Goal: Information Seeking & Learning: Learn about a topic

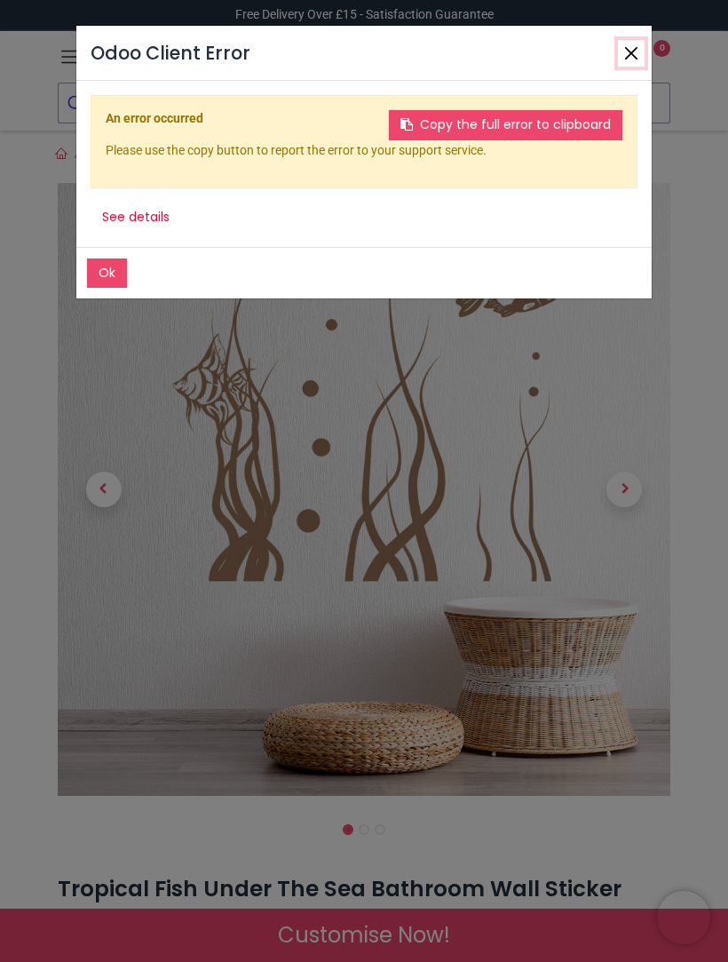
click at [631, 54] on button "Close" at bounding box center [631, 53] width 27 height 27
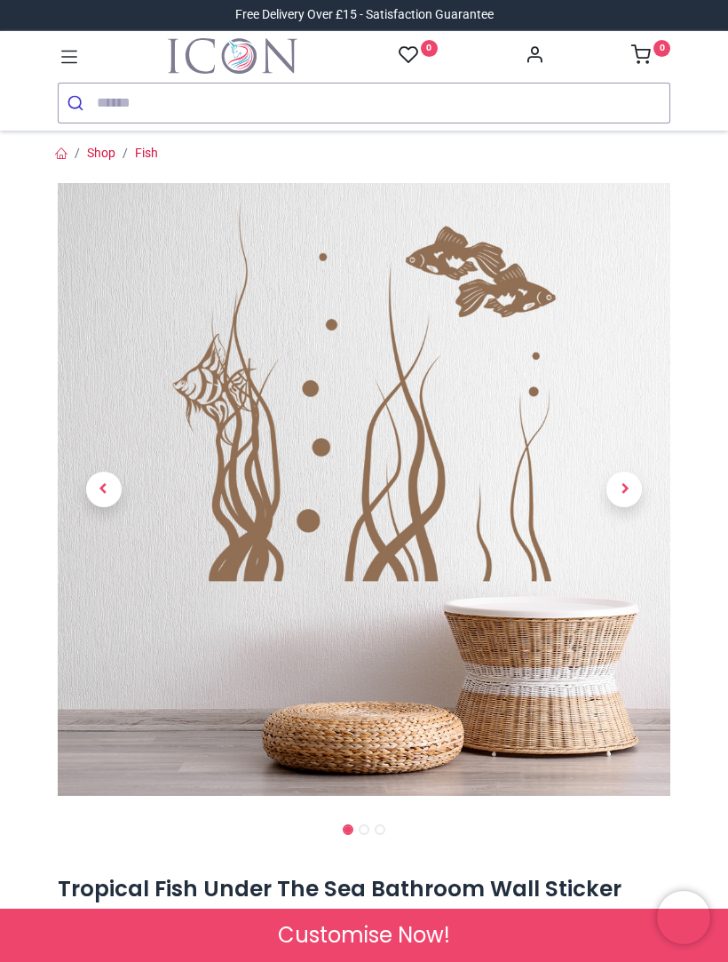
click at [629, 496] on span "Next" at bounding box center [625, 490] width 36 height 36
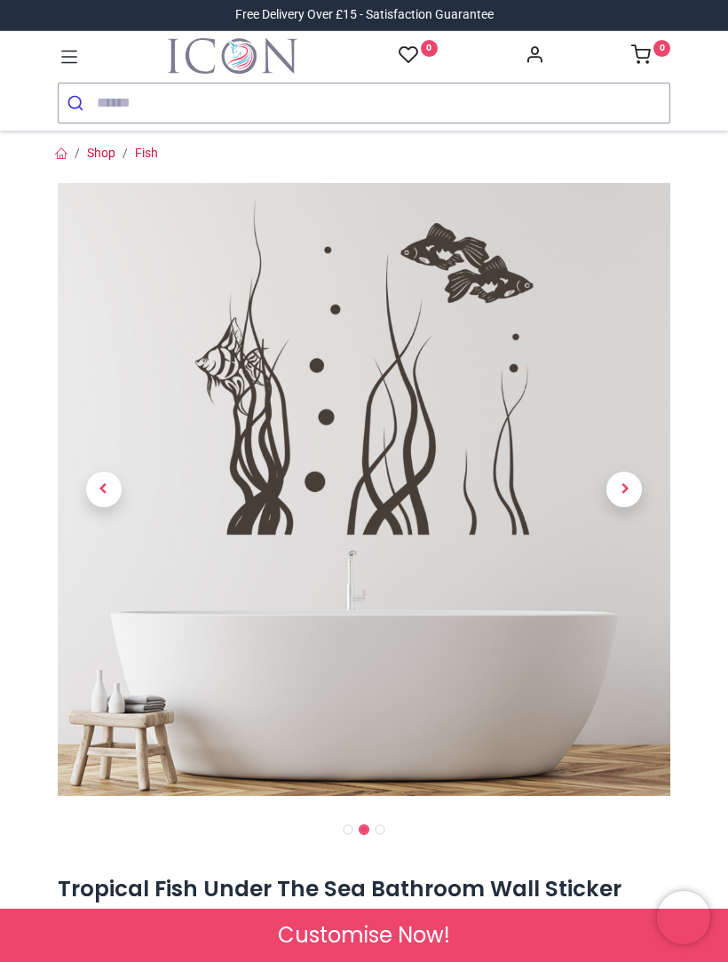
click at [632, 493] on span "Next" at bounding box center [625, 490] width 36 height 36
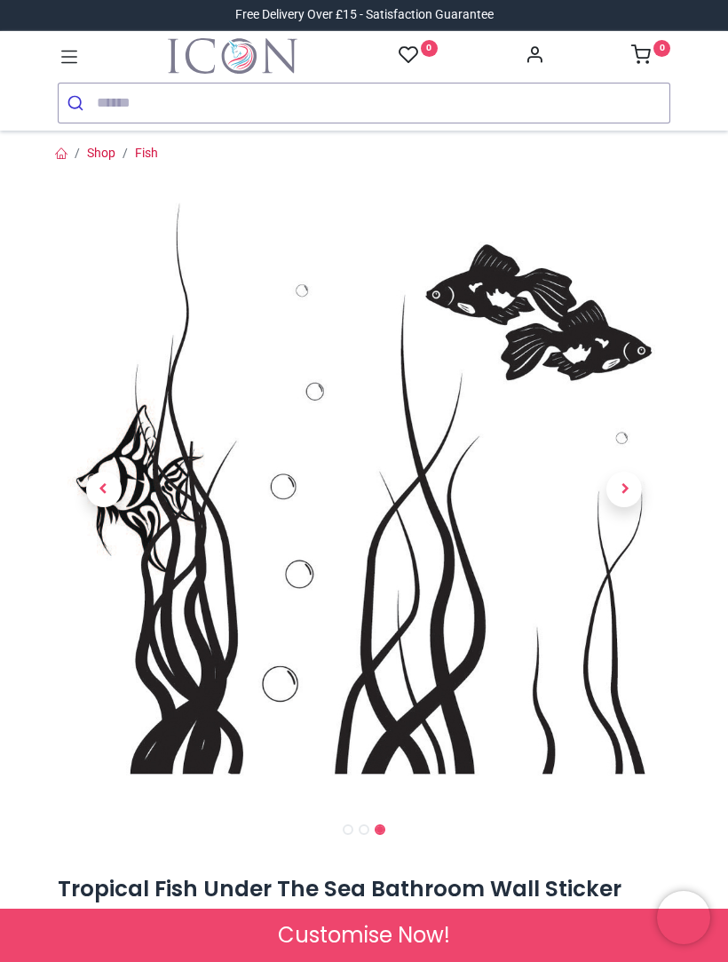
click at [637, 490] on span "Next" at bounding box center [625, 490] width 36 height 36
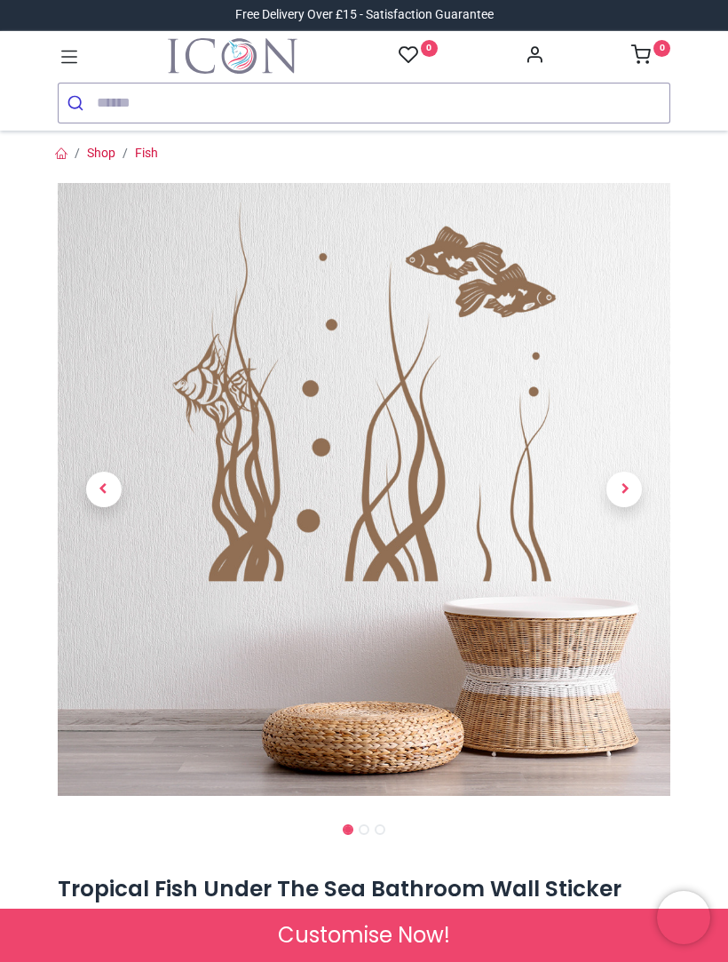
click at [636, 491] on span "Next" at bounding box center [625, 490] width 36 height 36
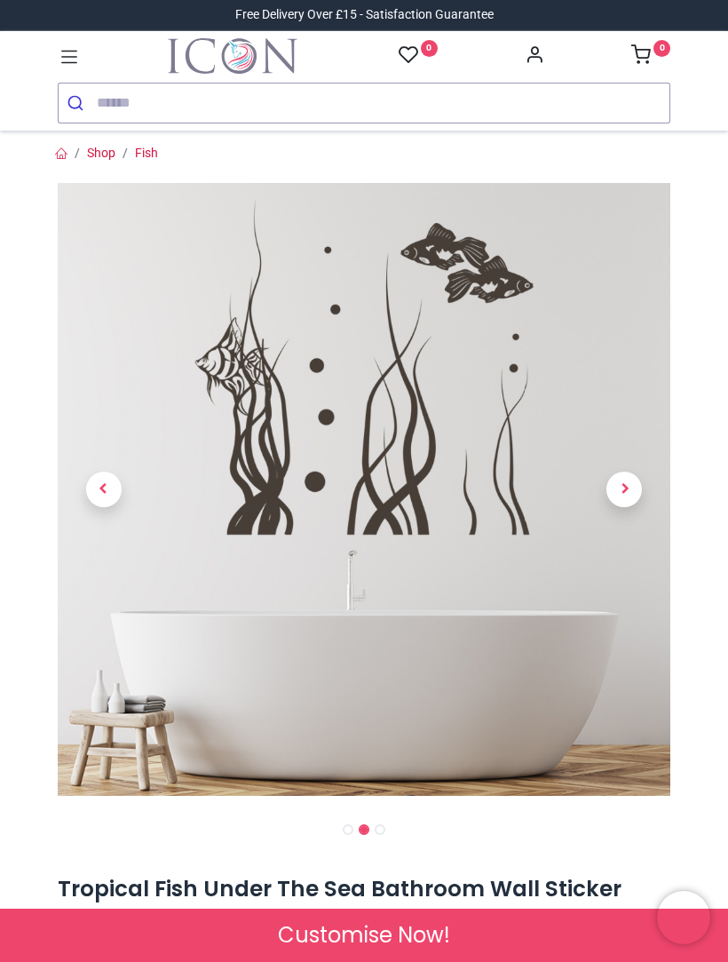
click at [631, 491] on span "Next" at bounding box center [625, 490] width 36 height 36
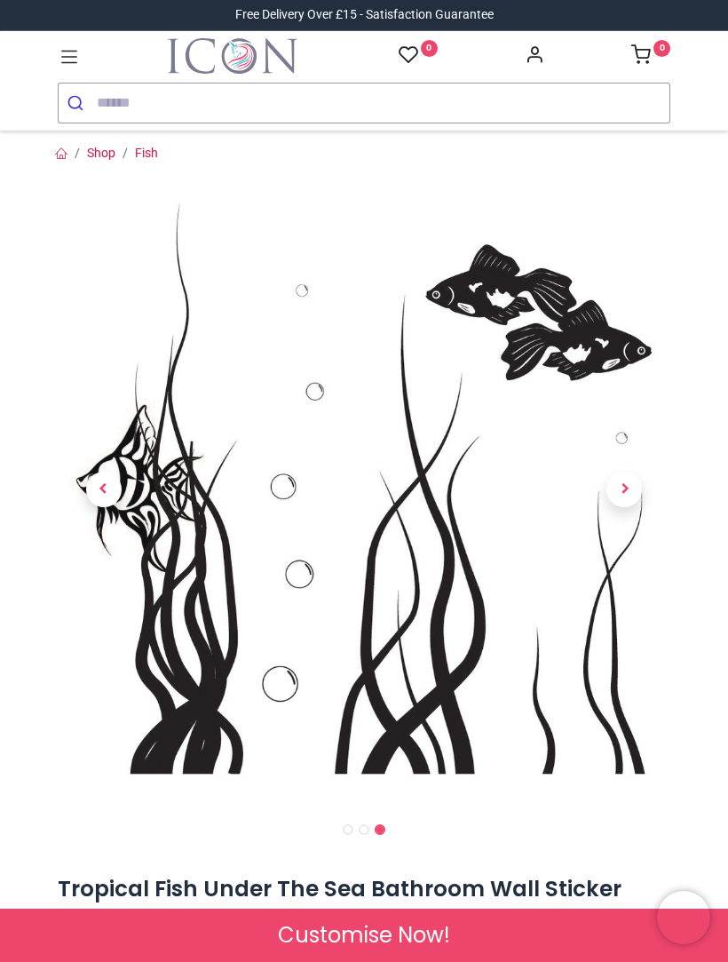
click at [637, 496] on span "Next" at bounding box center [625, 490] width 36 height 36
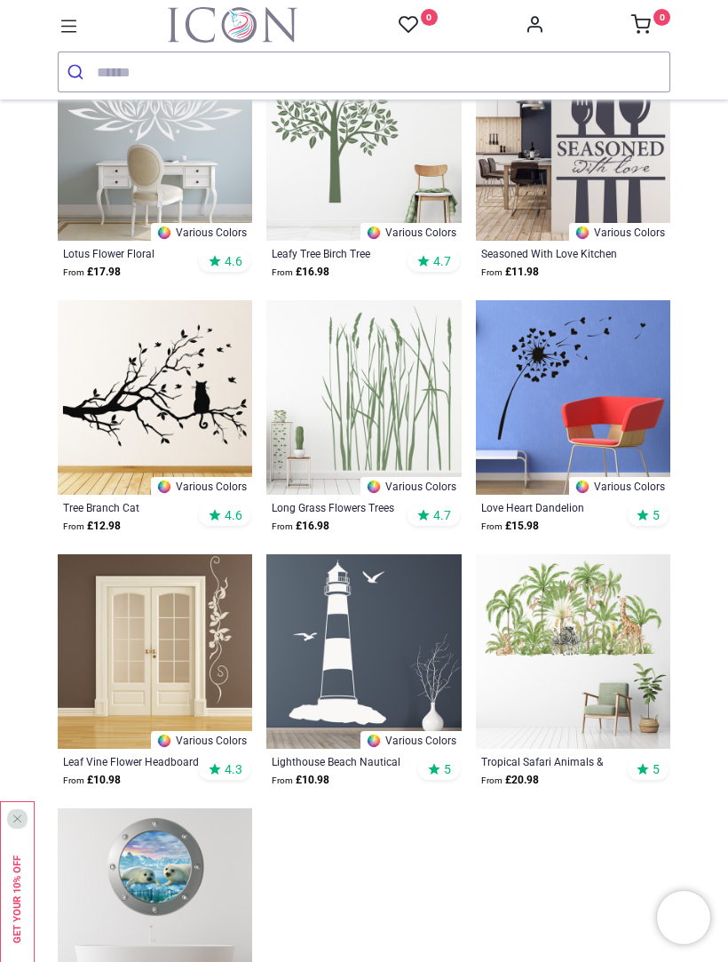
scroll to position [1938, 0]
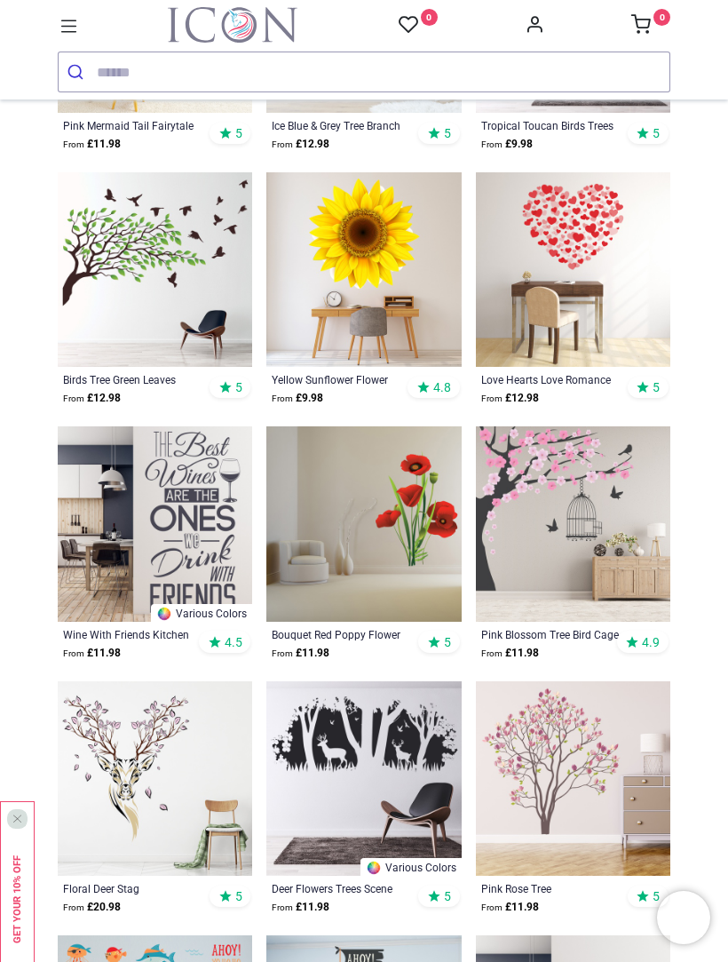
scroll to position [3844, 0]
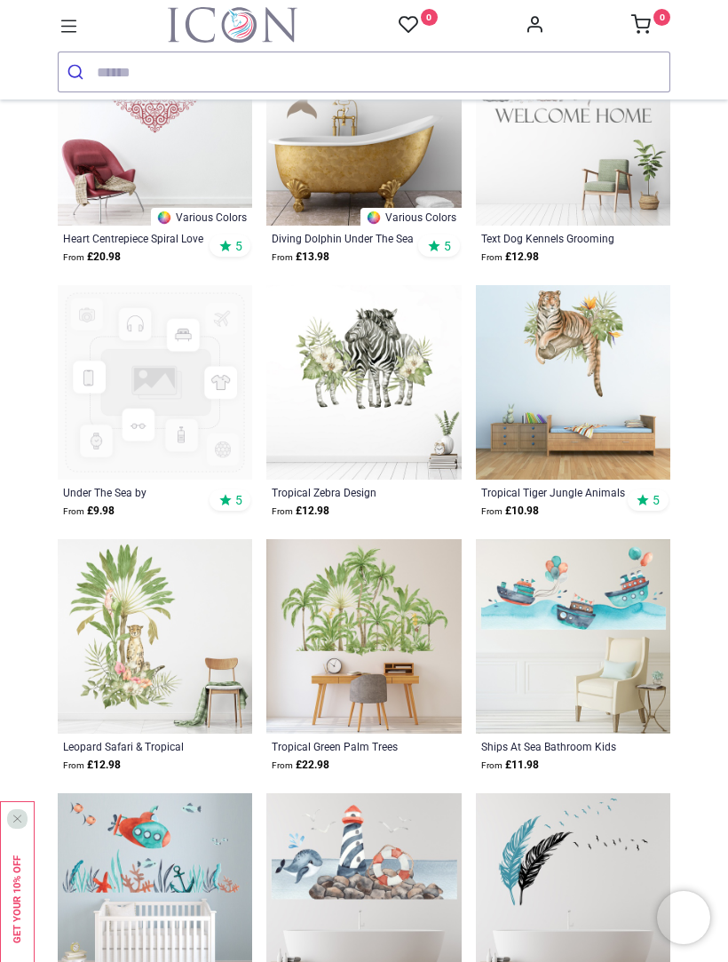
scroll to position [6529, 0]
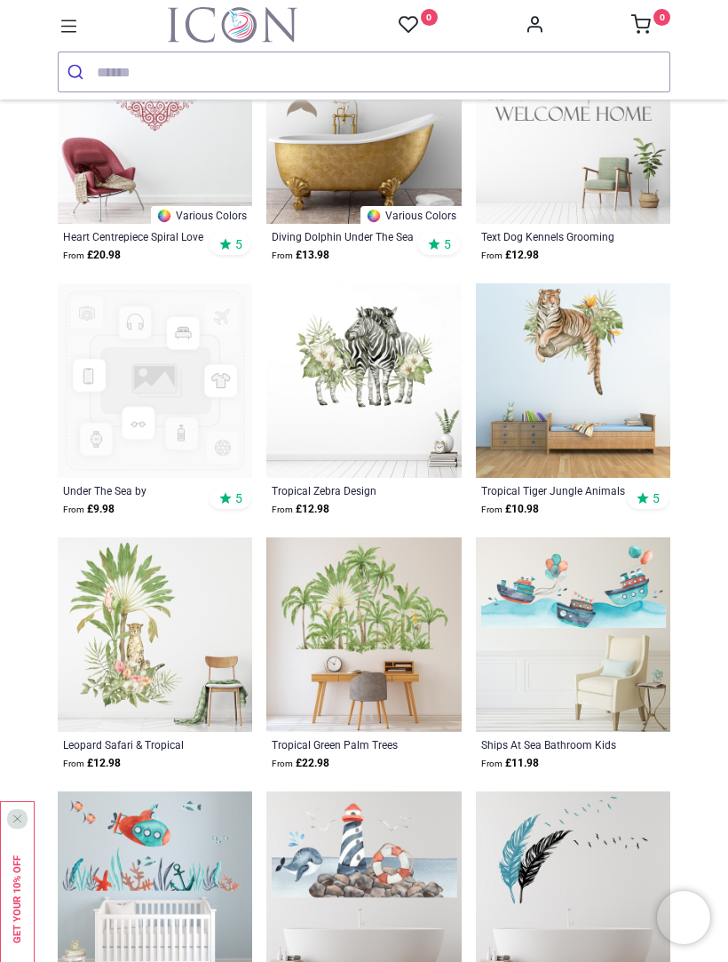
click at [354, 607] on img at bounding box center [363, 634] width 194 height 194
click at [348, 648] on img at bounding box center [363, 634] width 194 height 194
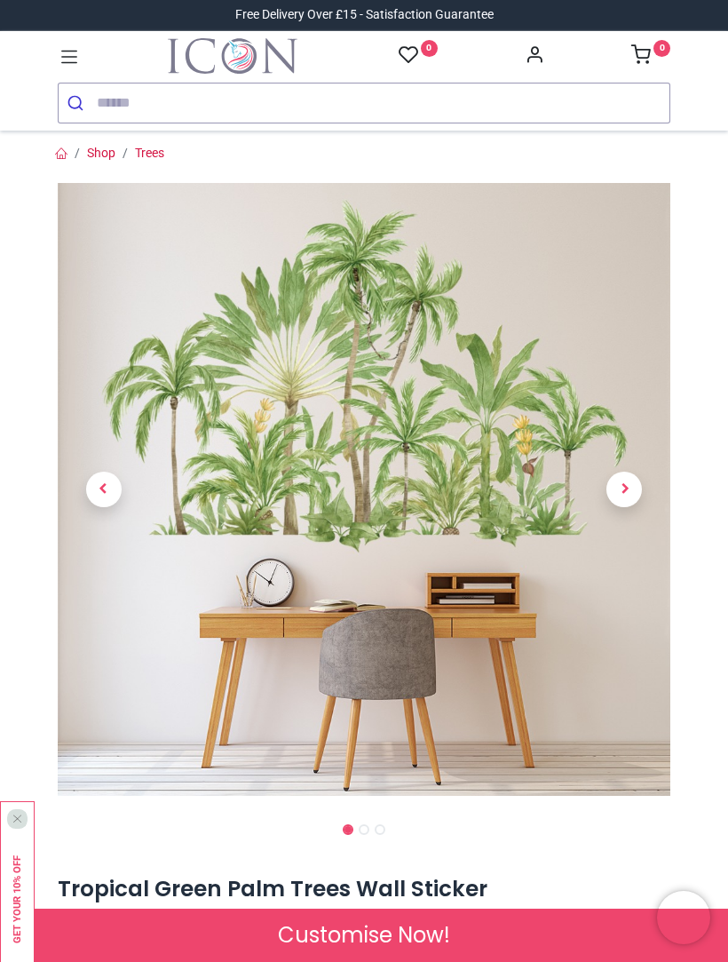
click at [651, 499] on link at bounding box center [625, 489] width 92 height 429
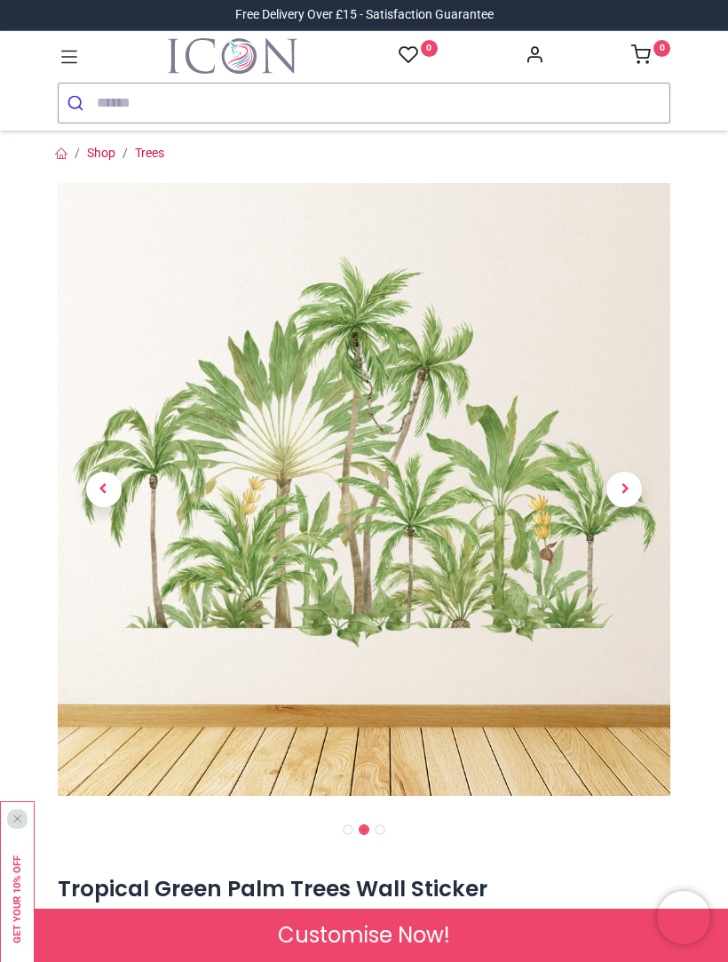
click at [645, 492] on link at bounding box center [625, 489] width 92 height 429
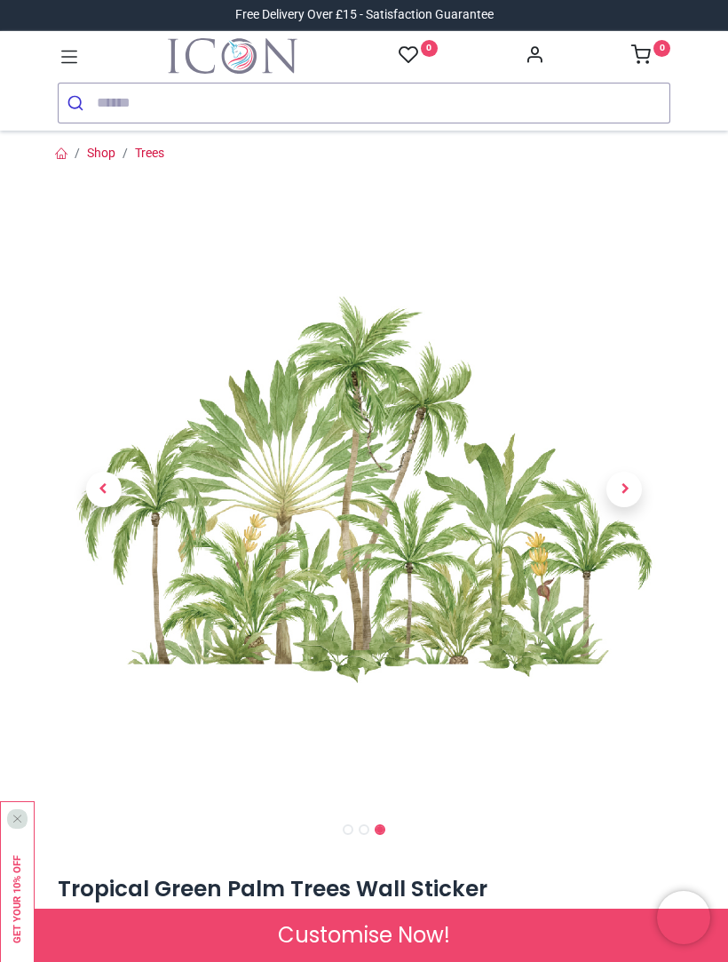
click at [634, 498] on span "Next" at bounding box center [625, 490] width 36 height 36
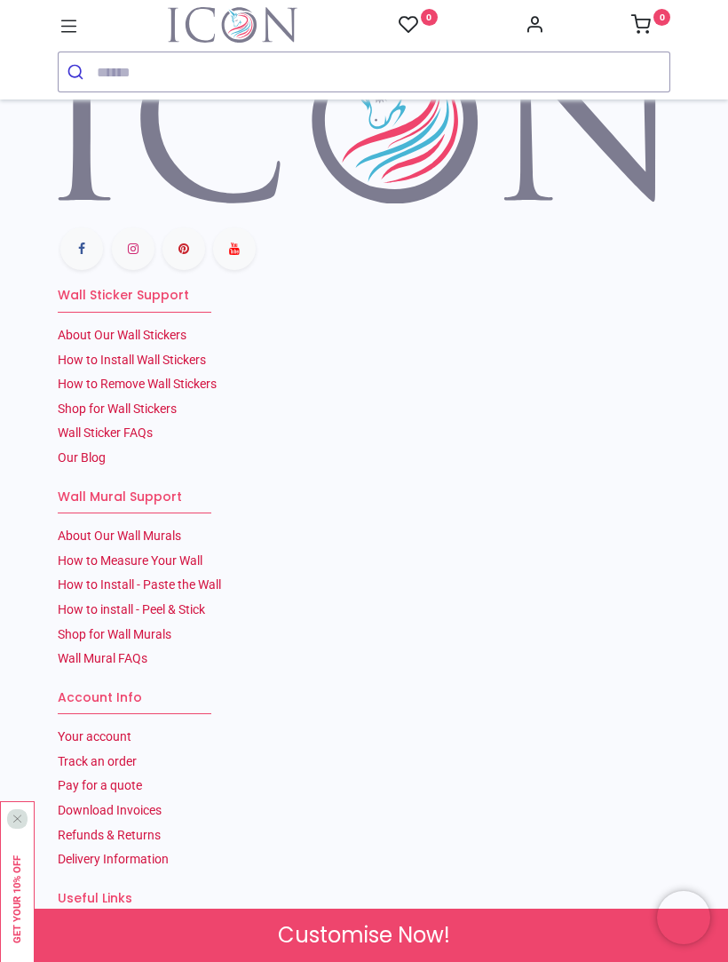
scroll to position [3564, 0]
click at [94, 366] on link "How to Install Wall Stickers" at bounding box center [132, 359] width 148 height 14
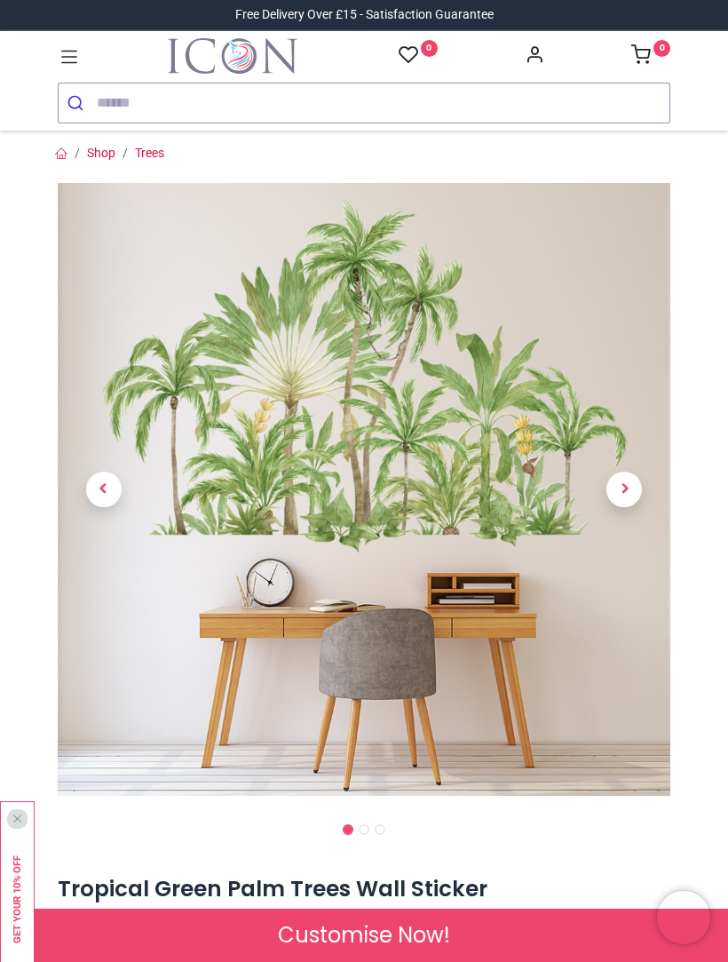
scroll to position [0, 0]
click at [193, 62] on img "Logo of Icon Wall Stickers" at bounding box center [233, 56] width 130 height 36
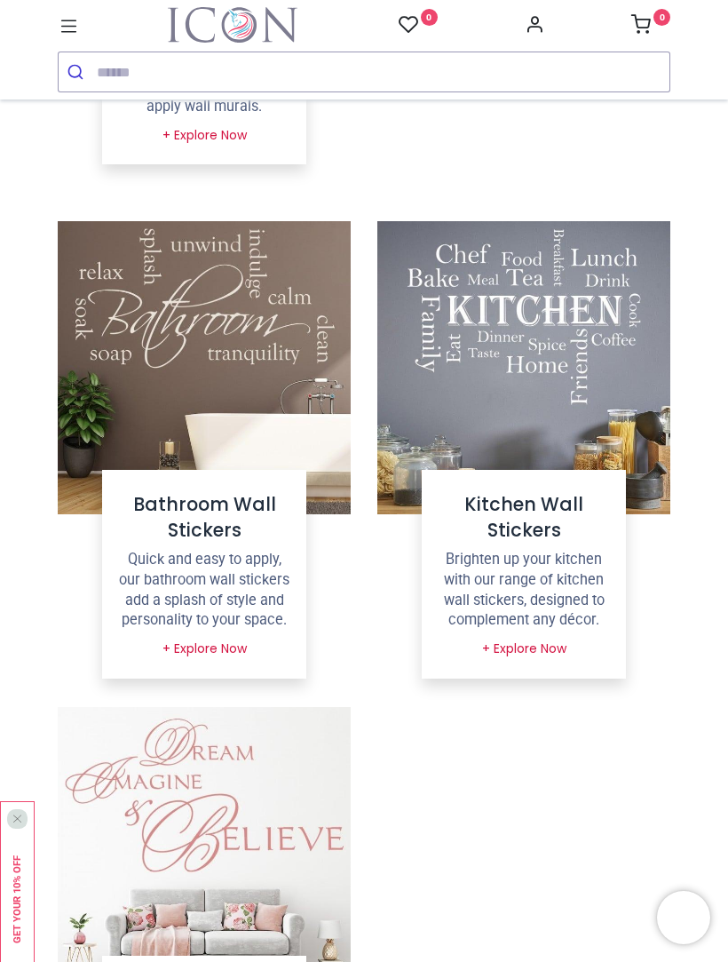
scroll to position [1502, 0]
click at [196, 506] on h4 "Bathroom Wall Stickers" at bounding box center [204, 518] width 176 height 52
click at [193, 635] on link "+ Explore Now" at bounding box center [204, 650] width 107 height 30
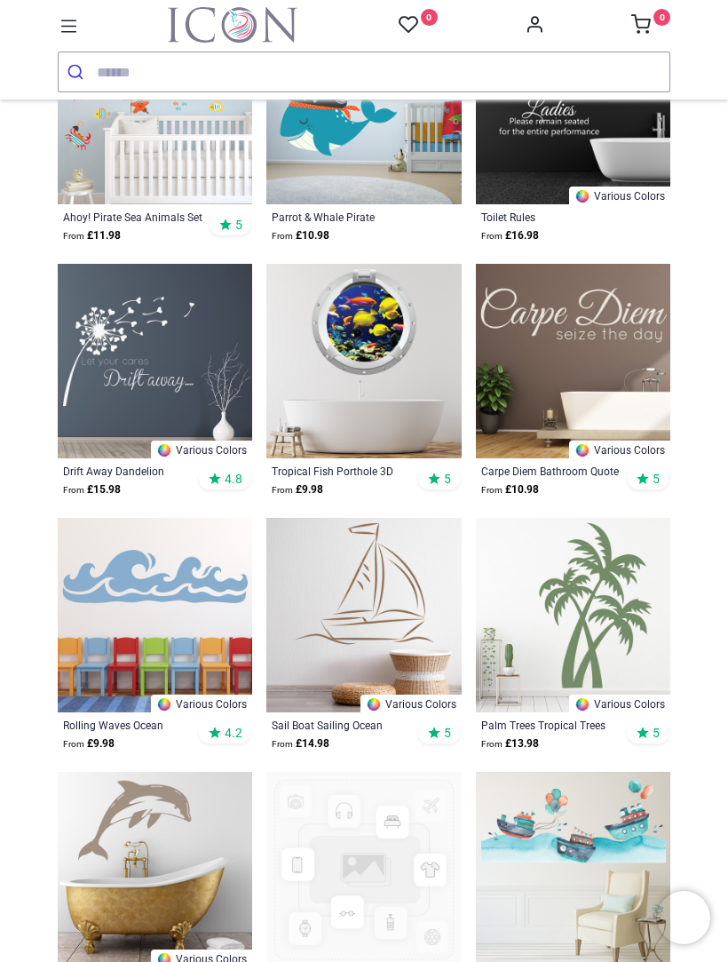
scroll to position [1210, 0]
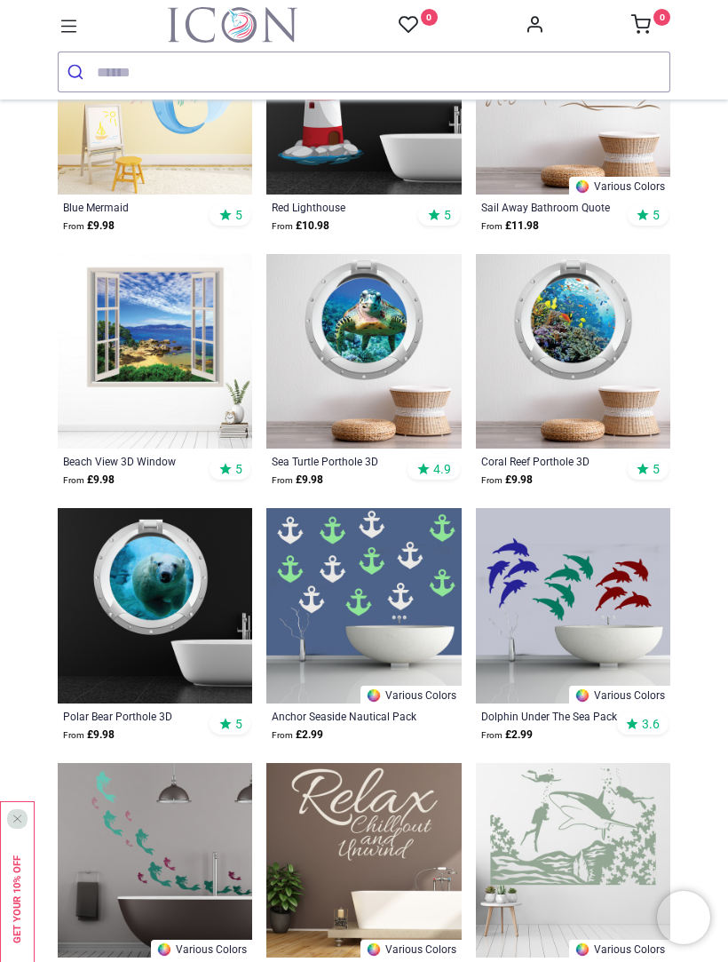
scroll to position [3762, 0]
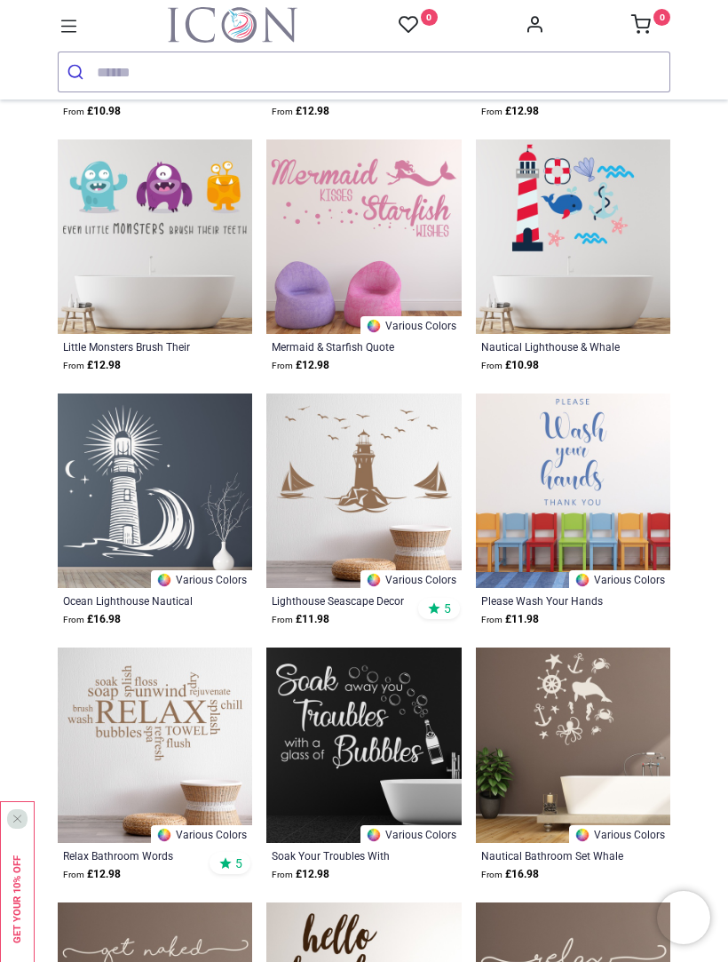
scroll to position [5923, 0]
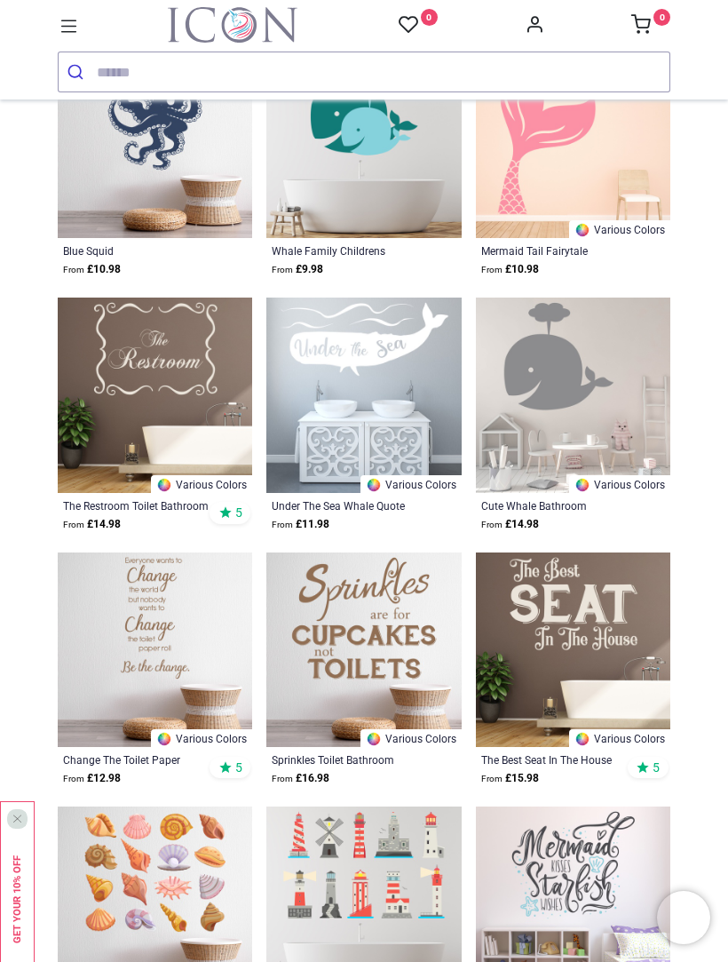
scroll to position [8551, 0]
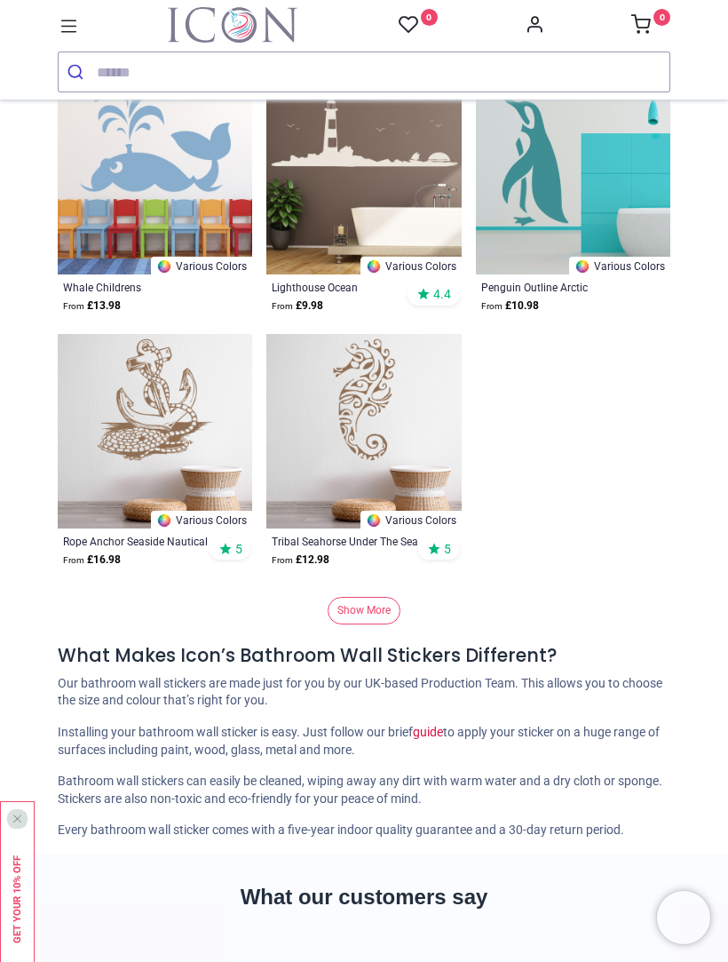
scroll to position [11819, 0]
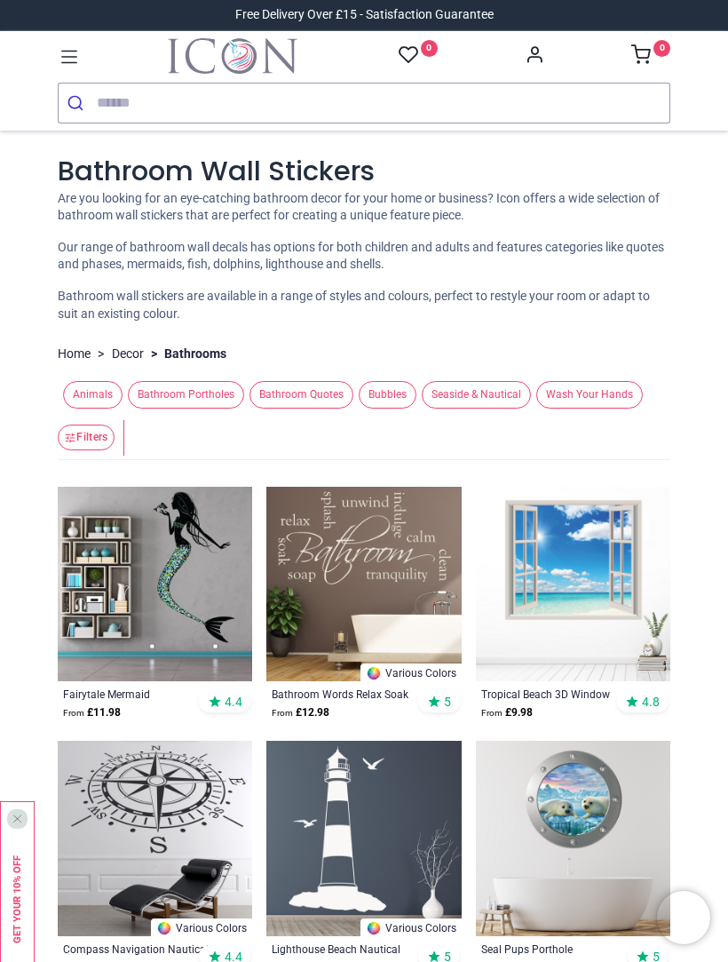
click at [192, 66] on img "Logo of Icon Wall Stickers" at bounding box center [233, 56] width 130 height 36
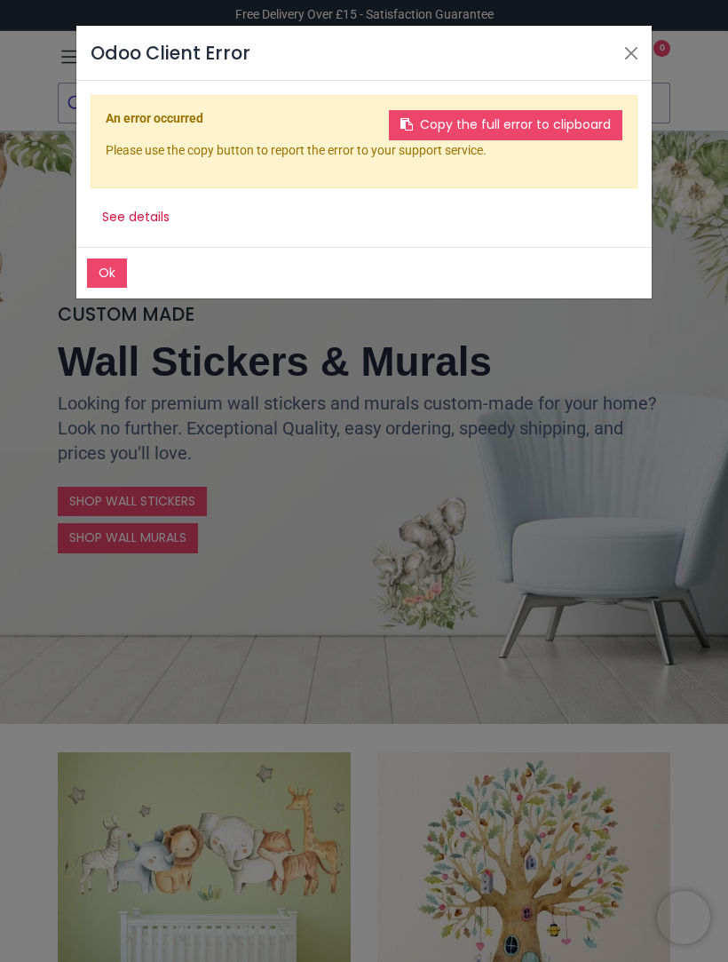
click at [310, 955] on div "Odoo Client Error Ok Copy the full error to clipboard An error occurred Please …" at bounding box center [364, 481] width 728 height 962
